Goal: Task Accomplishment & Management: Manage account settings

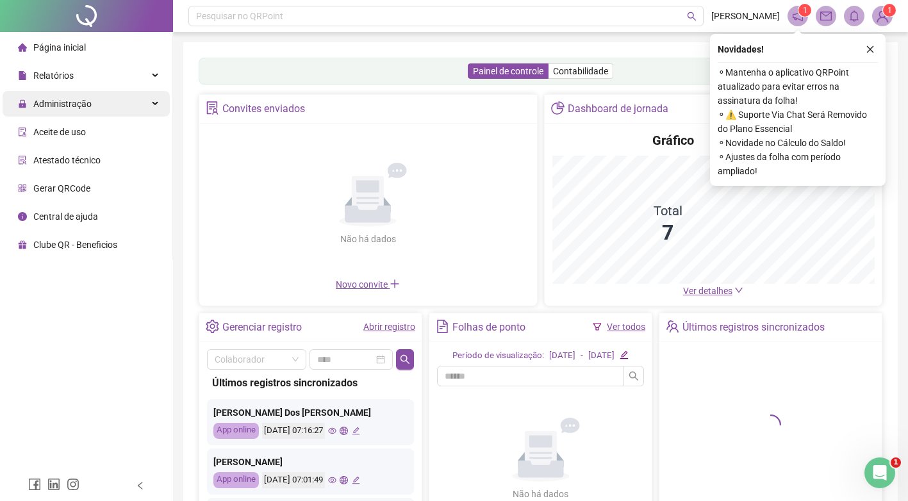
click at [136, 98] on div "Administração" at bounding box center [86, 104] width 167 height 26
click at [103, 110] on div "Administração" at bounding box center [86, 104] width 167 height 26
click at [99, 107] on div "Administração" at bounding box center [86, 104] width 167 height 26
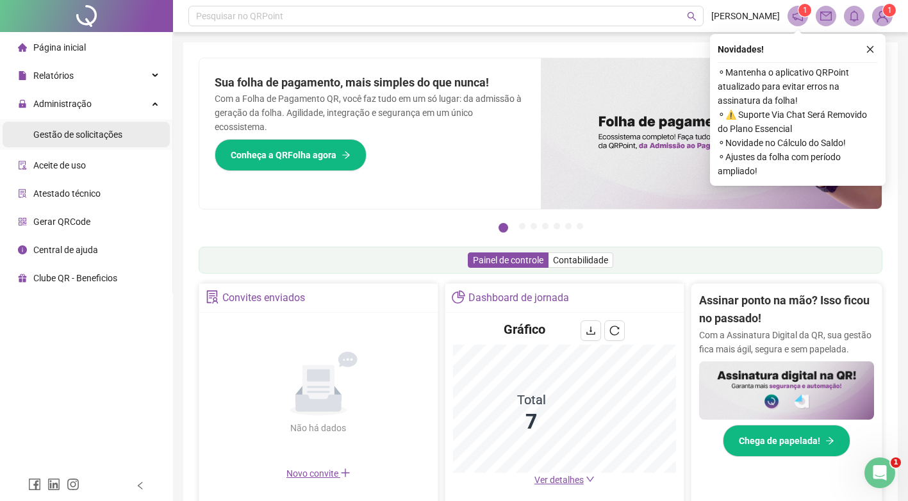
click at [83, 141] on div "Gestão de solicitações" at bounding box center [77, 135] width 89 height 26
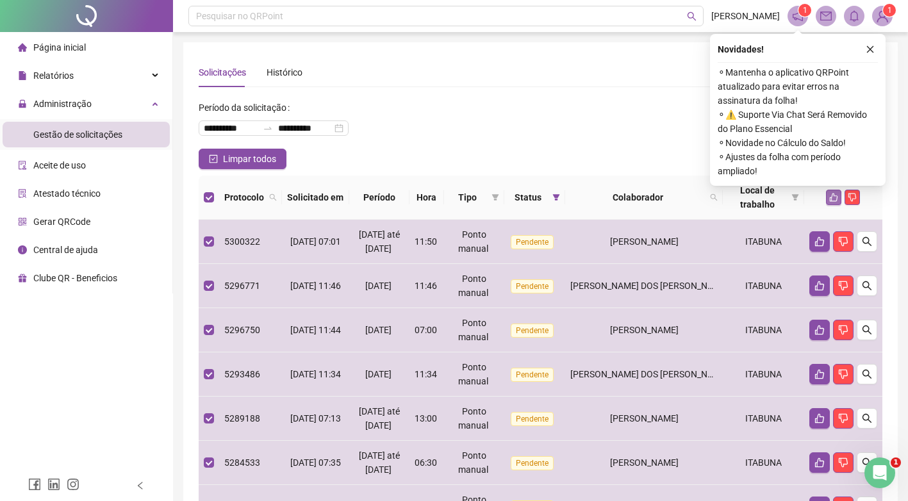
click at [835, 194] on icon "like" at bounding box center [833, 197] width 9 height 9
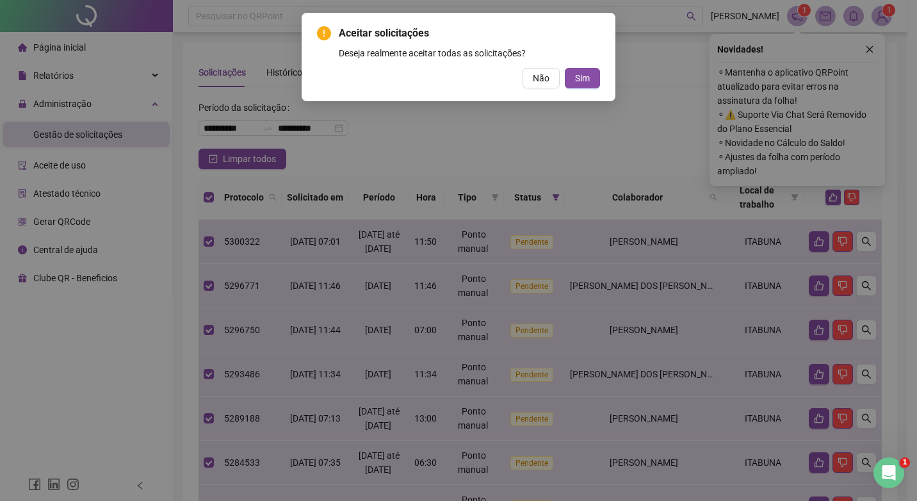
click at [600, 83] on div "Aceitar solicitações Deseja realmente aceitar todas as solicitações? Não Sim" at bounding box center [459, 57] width 314 height 88
click at [580, 80] on span "Sim" at bounding box center [582, 78] width 15 height 14
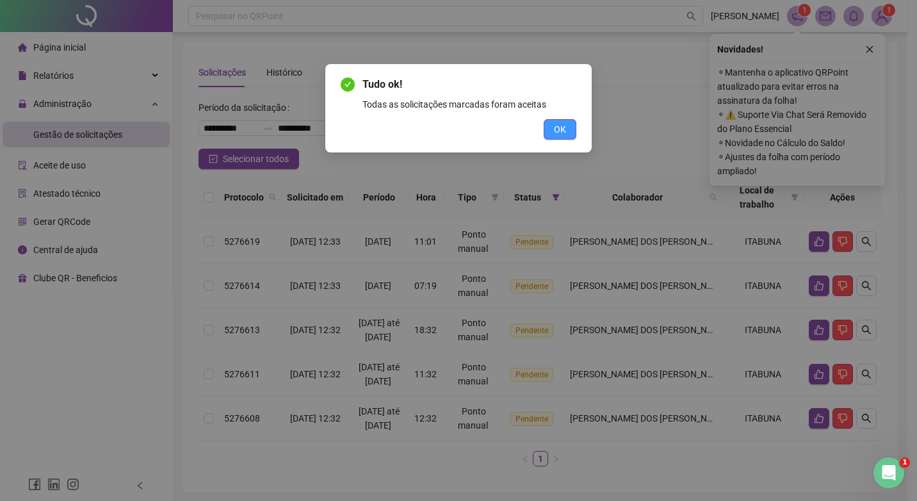
click at [561, 126] on span "OK" at bounding box center [560, 129] width 12 height 14
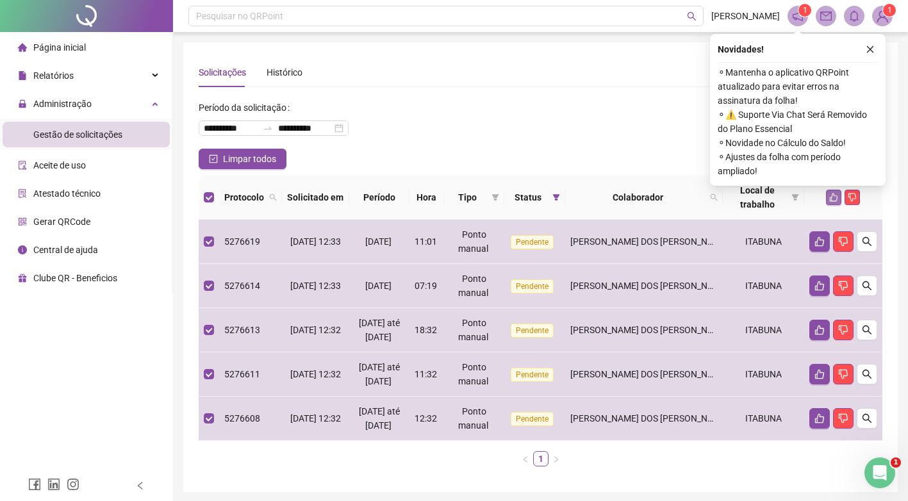
click at [831, 197] on icon "like" at bounding box center [833, 197] width 9 height 9
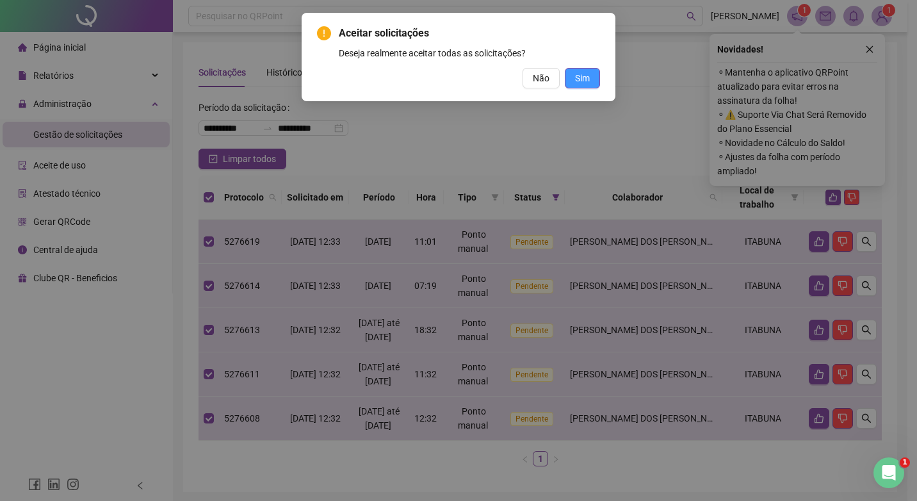
click at [591, 84] on button "Sim" at bounding box center [582, 78] width 35 height 21
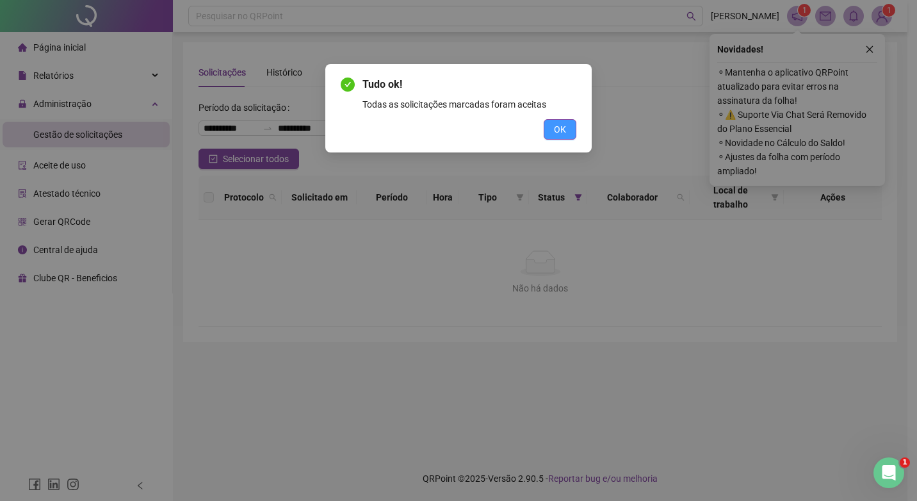
click at [567, 126] on button "OK" at bounding box center [560, 129] width 33 height 21
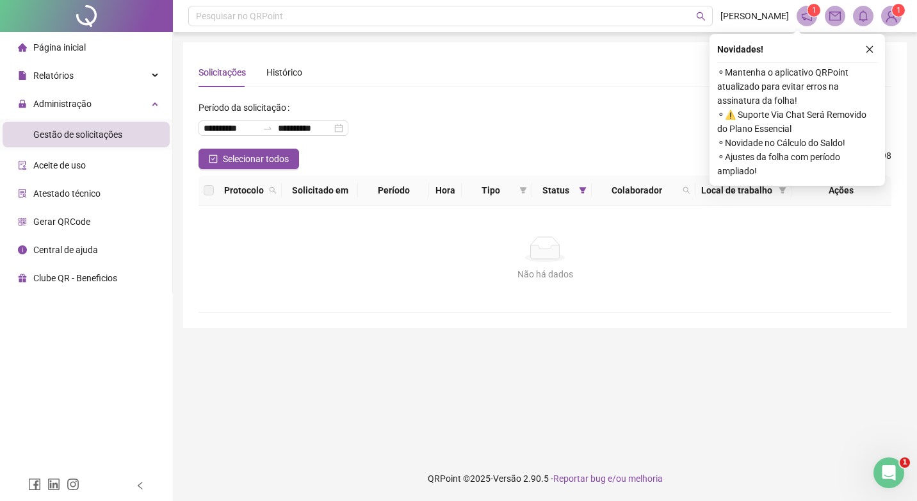
click at [147, 49] on li "Página inicial" at bounding box center [86, 48] width 167 height 26
